Goal: Task Accomplishment & Management: Manage account settings

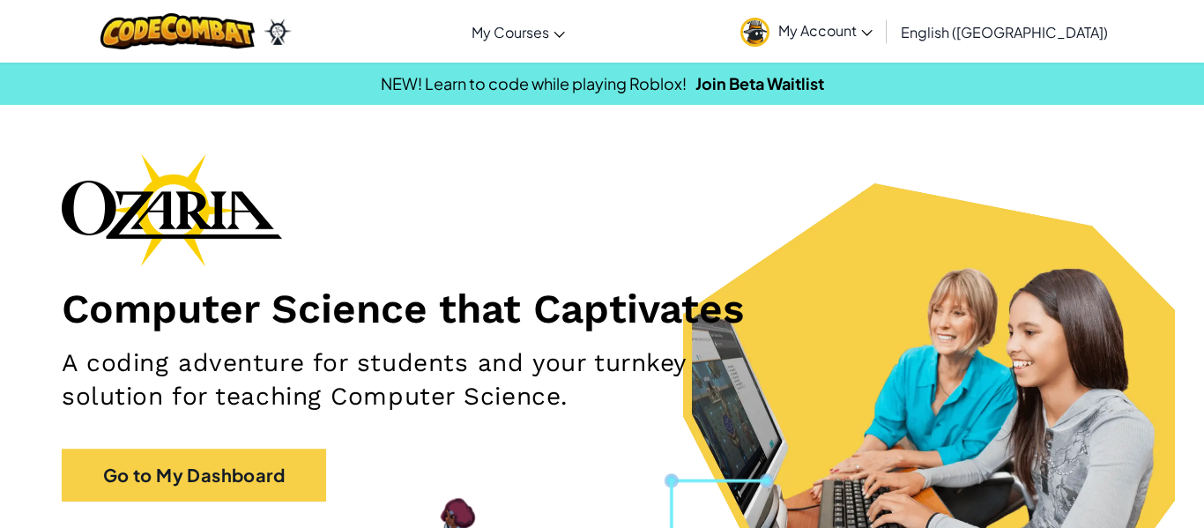
click at [856, 49] on link "My Account" at bounding box center [806, 32] width 150 height 56
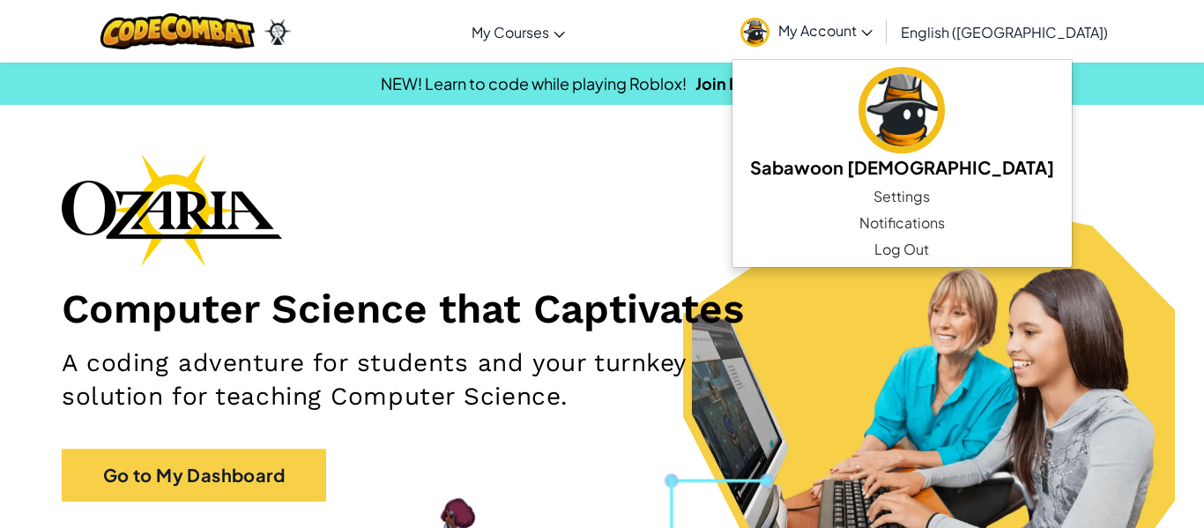
click at [810, 192] on div "Computer Science that Captivates A coding adventure for students and your turnk…" at bounding box center [602, 336] width 1080 height 366
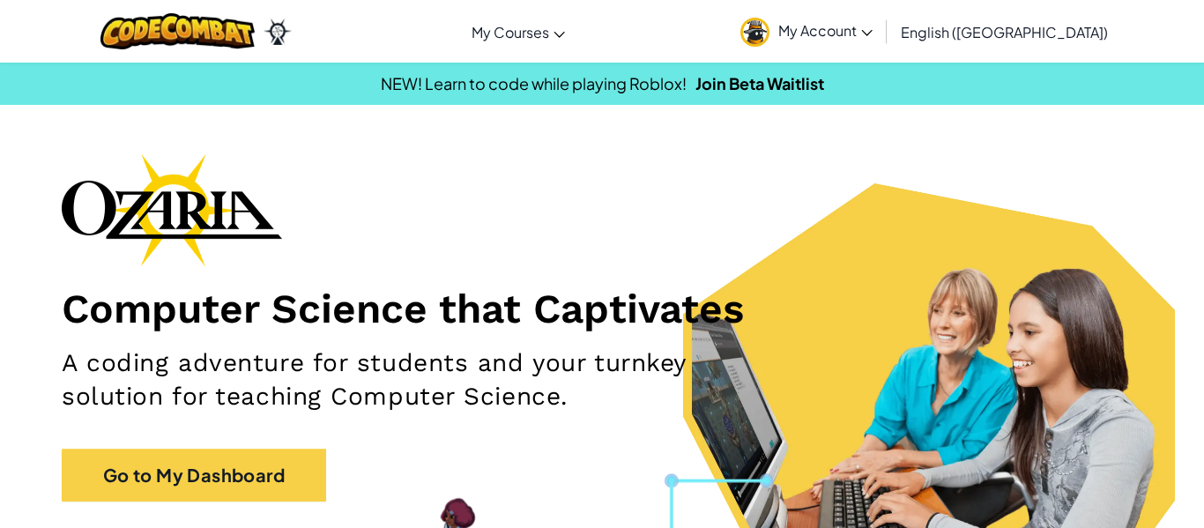
click at [881, 27] on link "My Account" at bounding box center [806, 32] width 150 height 56
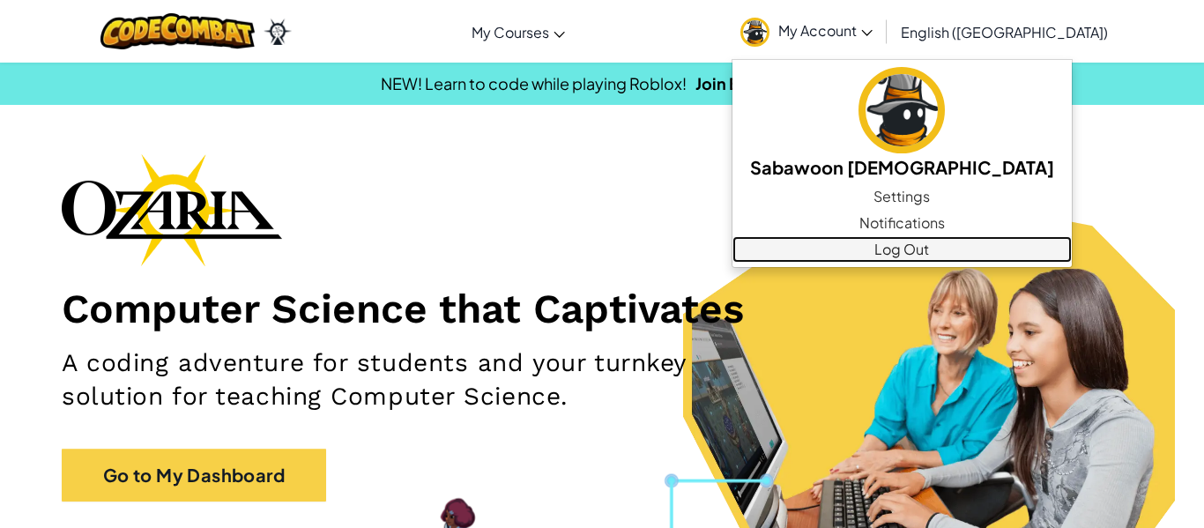
click at [876, 249] on link "Log Out" at bounding box center [901, 249] width 339 height 26
